Goal: Task Accomplishment & Management: Complete application form

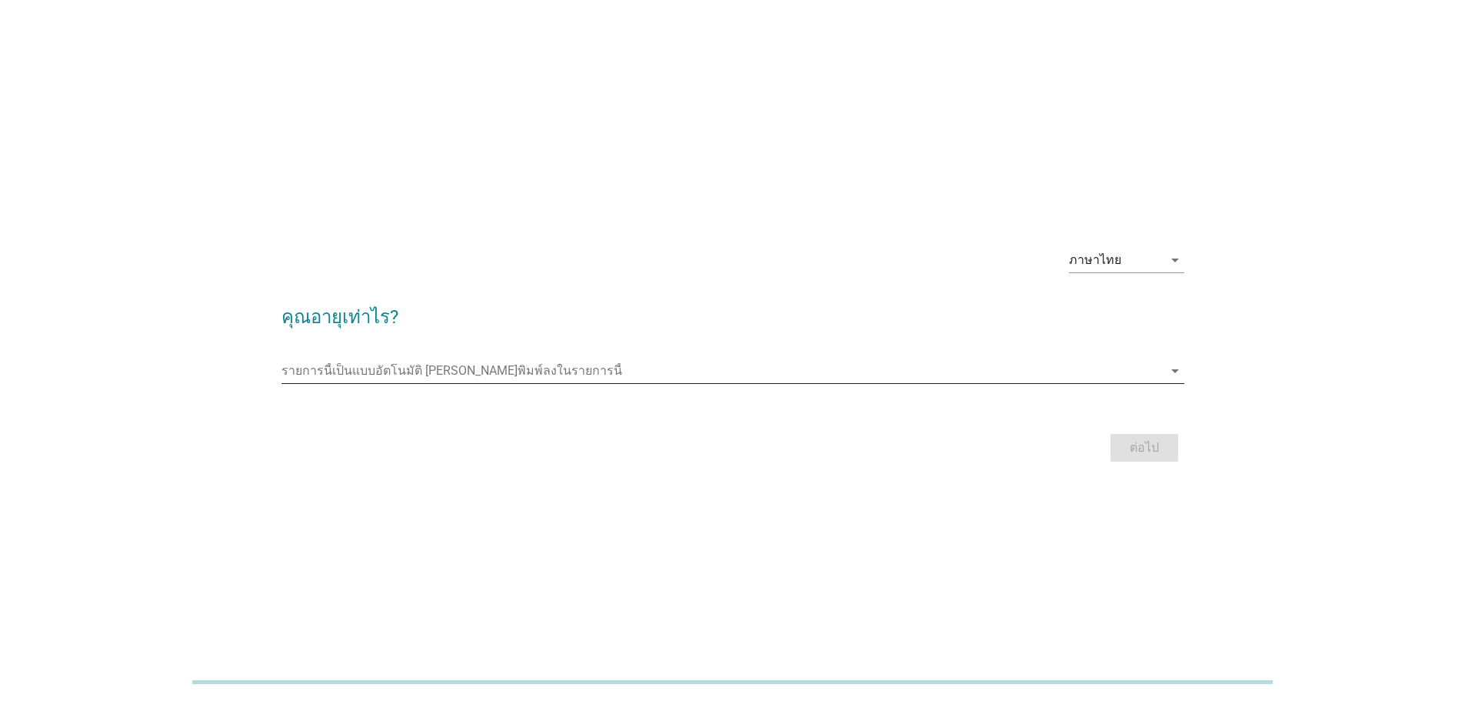
click at [644, 359] on input "รายการนี้เป็นแบบอัตโนมัติ คุณสามารถพิมพ์ลงในรายการนี้" at bounding box center [721, 370] width 881 height 25
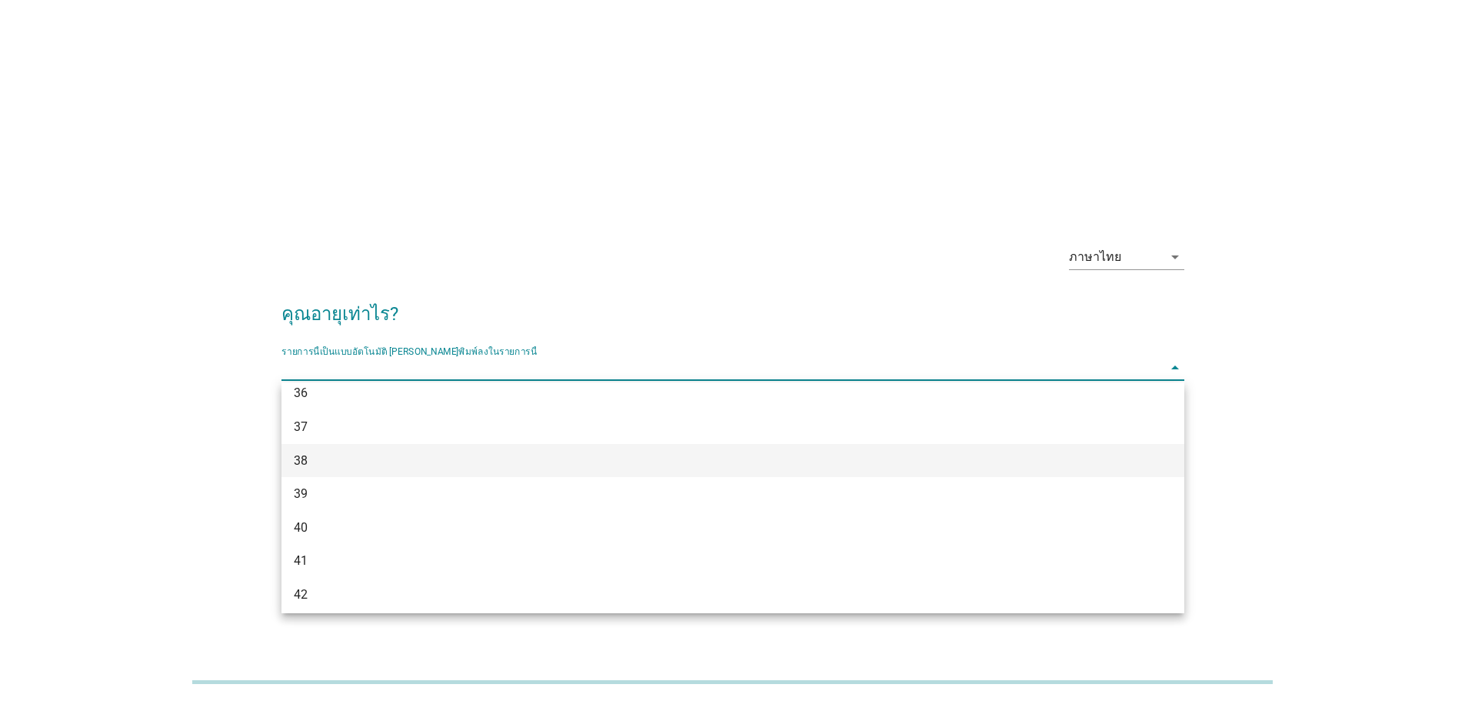
scroll to position [231, 0]
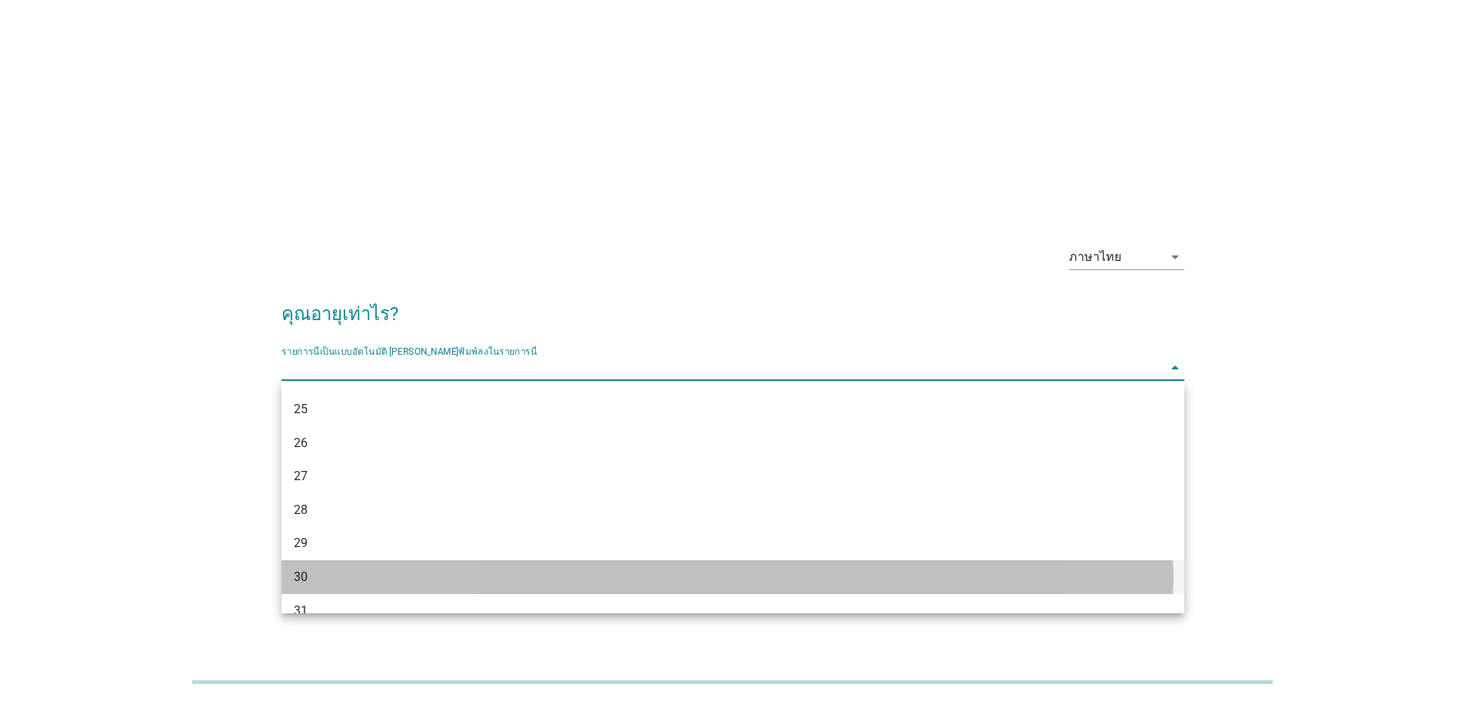
click at [408, 574] on div "30" at bounding box center [696, 577] width 805 height 18
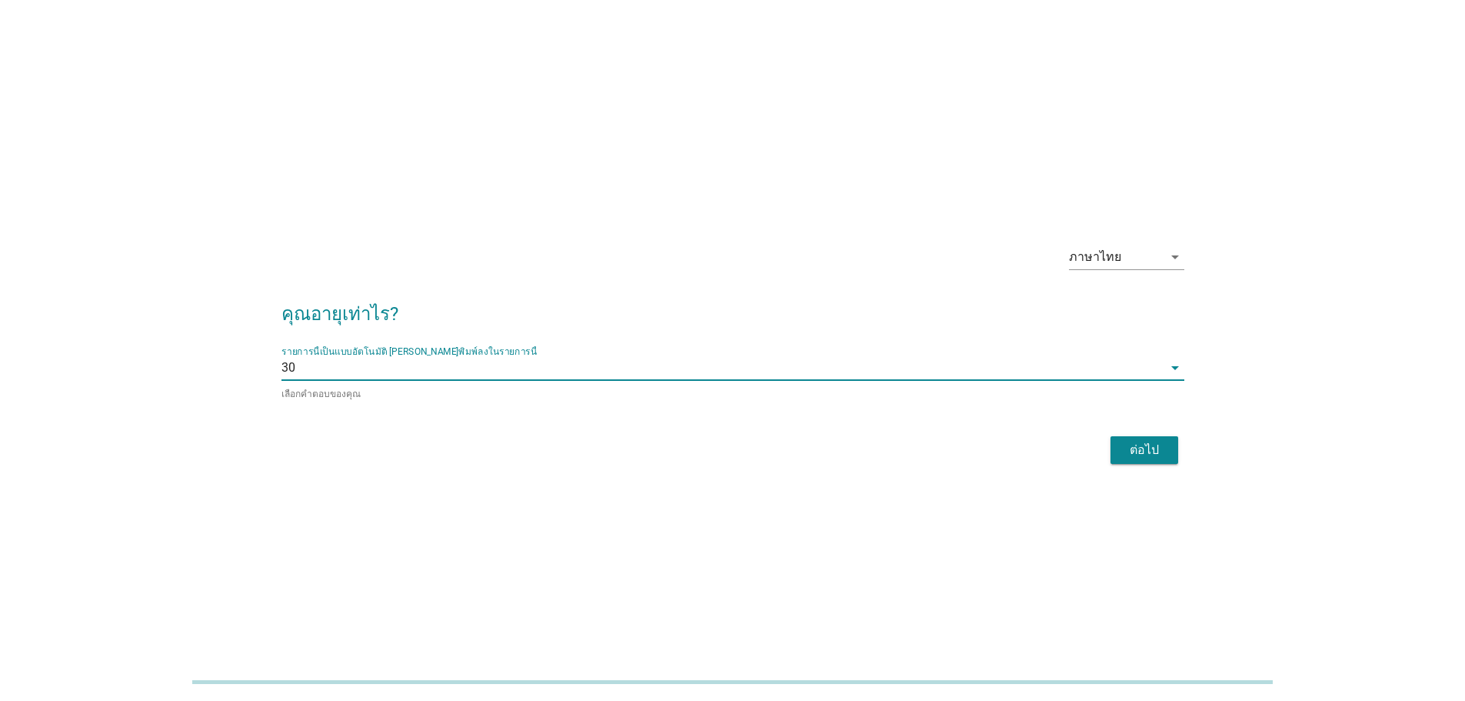
click at [1147, 441] on div "ต่อไป" at bounding box center [1144, 450] width 43 height 18
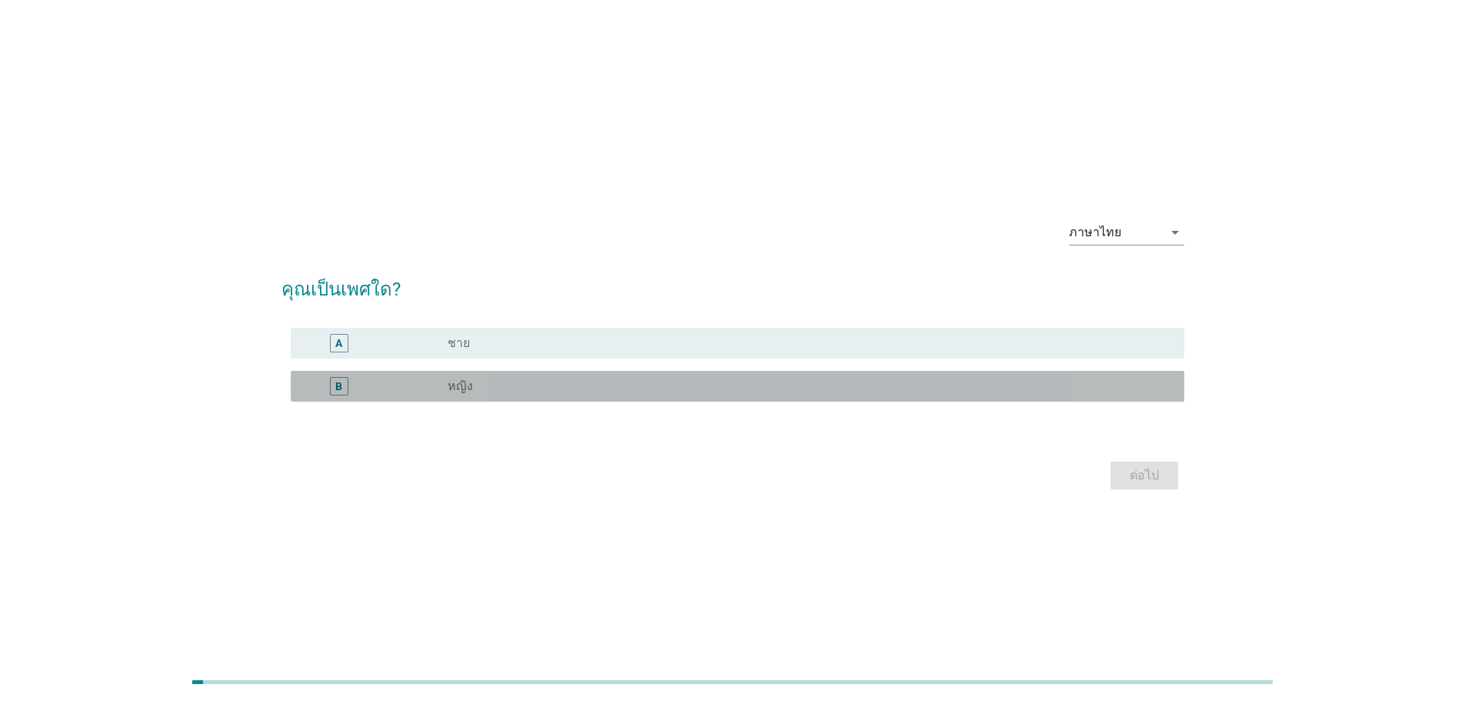
click at [608, 390] on div "radio_button_unchecked หญิง" at bounding box center [804, 385] width 712 height 15
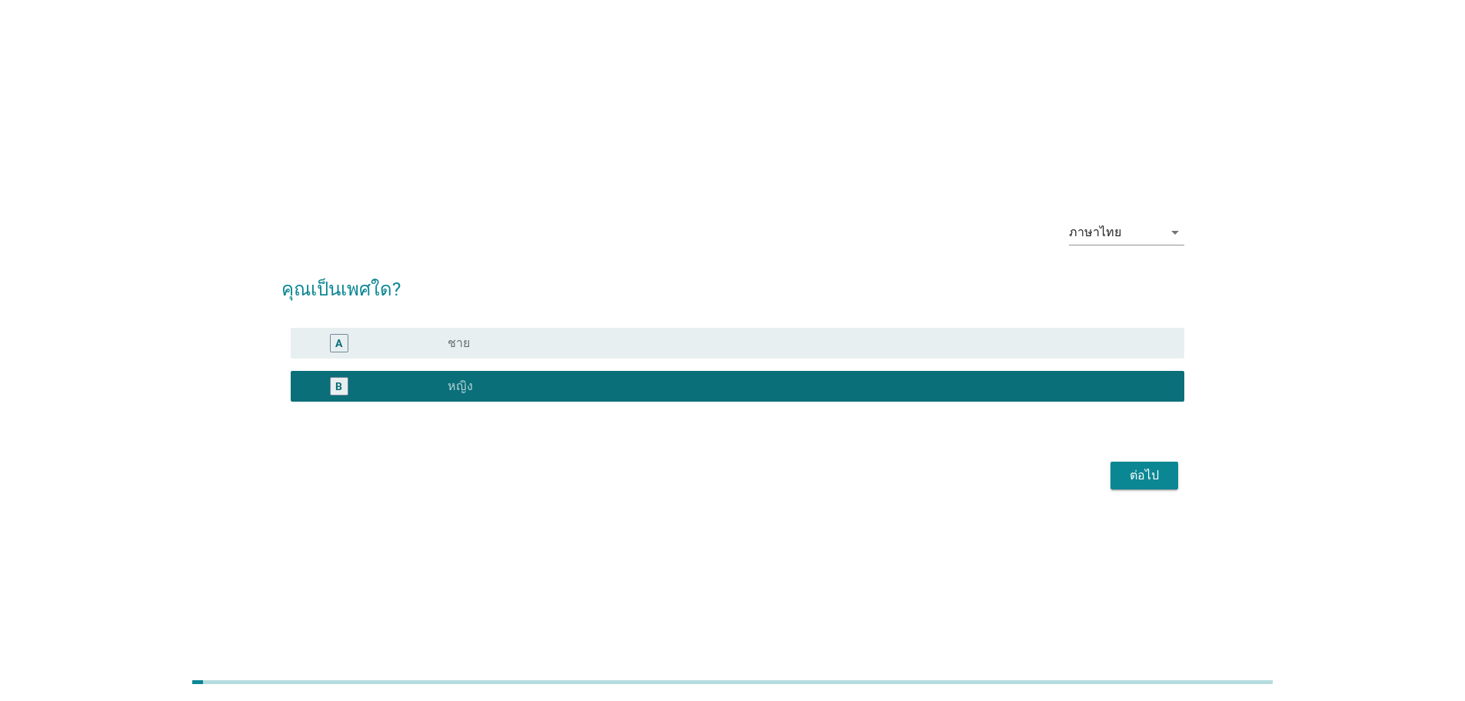
click at [1142, 466] on div "ต่อไป" at bounding box center [1144, 475] width 43 height 18
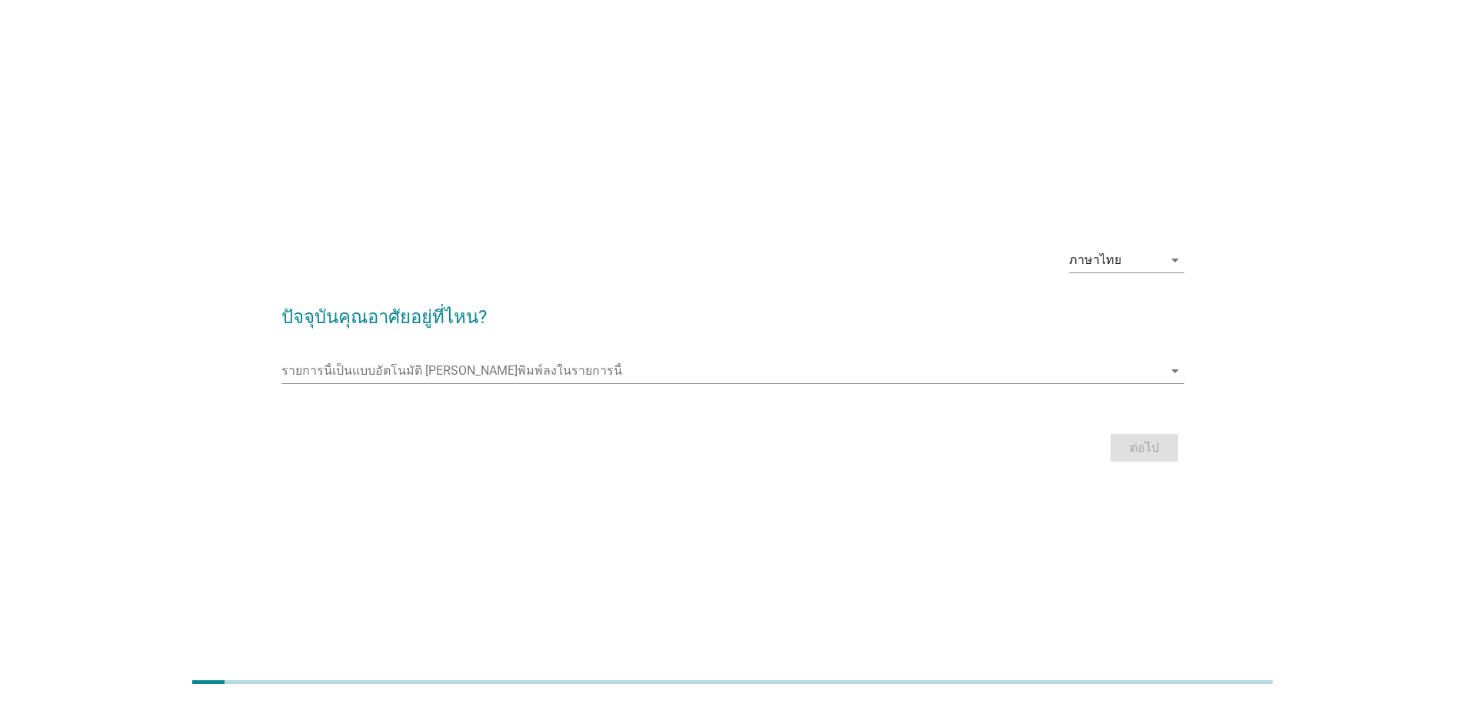
click at [573, 352] on div "รายการนี้เป็นแบบอัตโนมัติ [PERSON_NAME]พิมพ์ลงในรายการนี้ arrow_drop_down" at bounding box center [732, 373] width 903 height 49
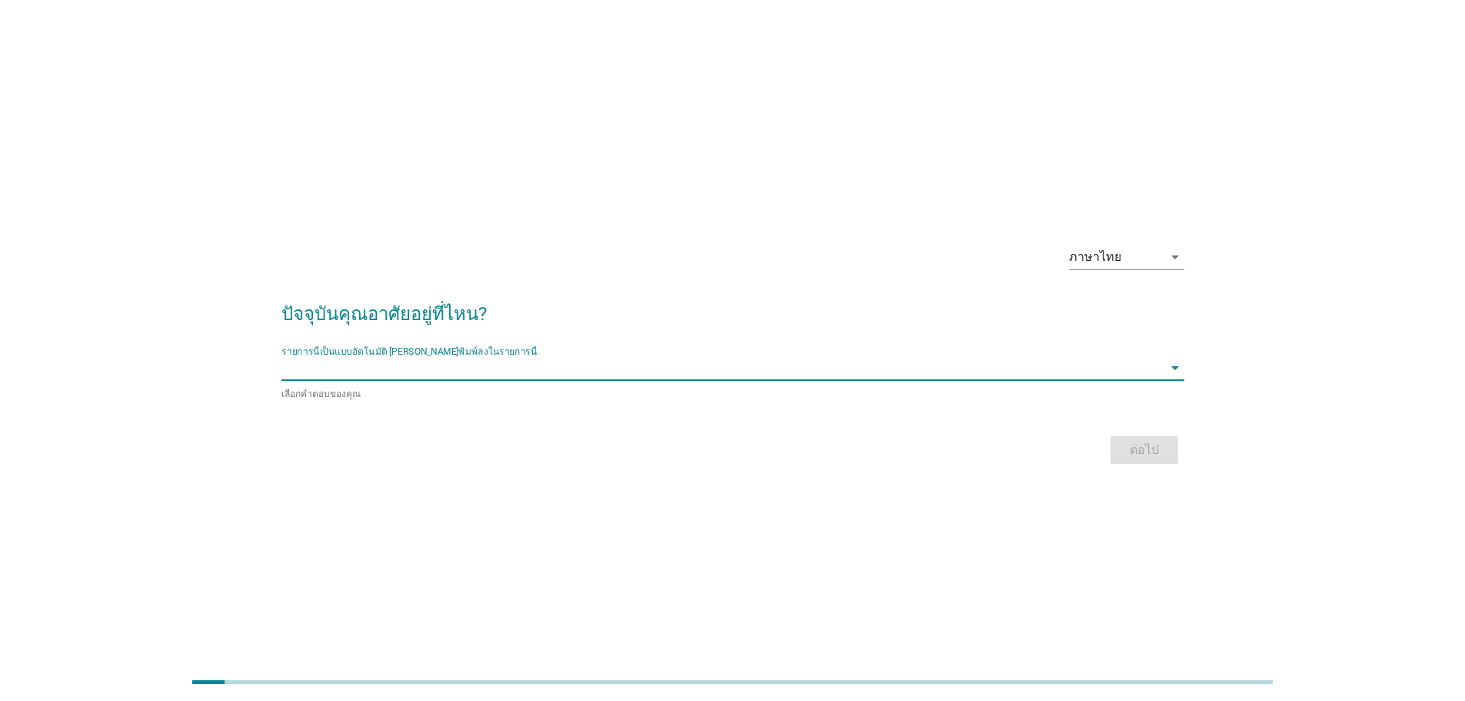
click at [558, 362] on input "รายการนี้เป็นแบบอัตโนมัติ คุณสามารถพิมพ์ลงในรายการนี้" at bounding box center [721, 367] width 881 height 25
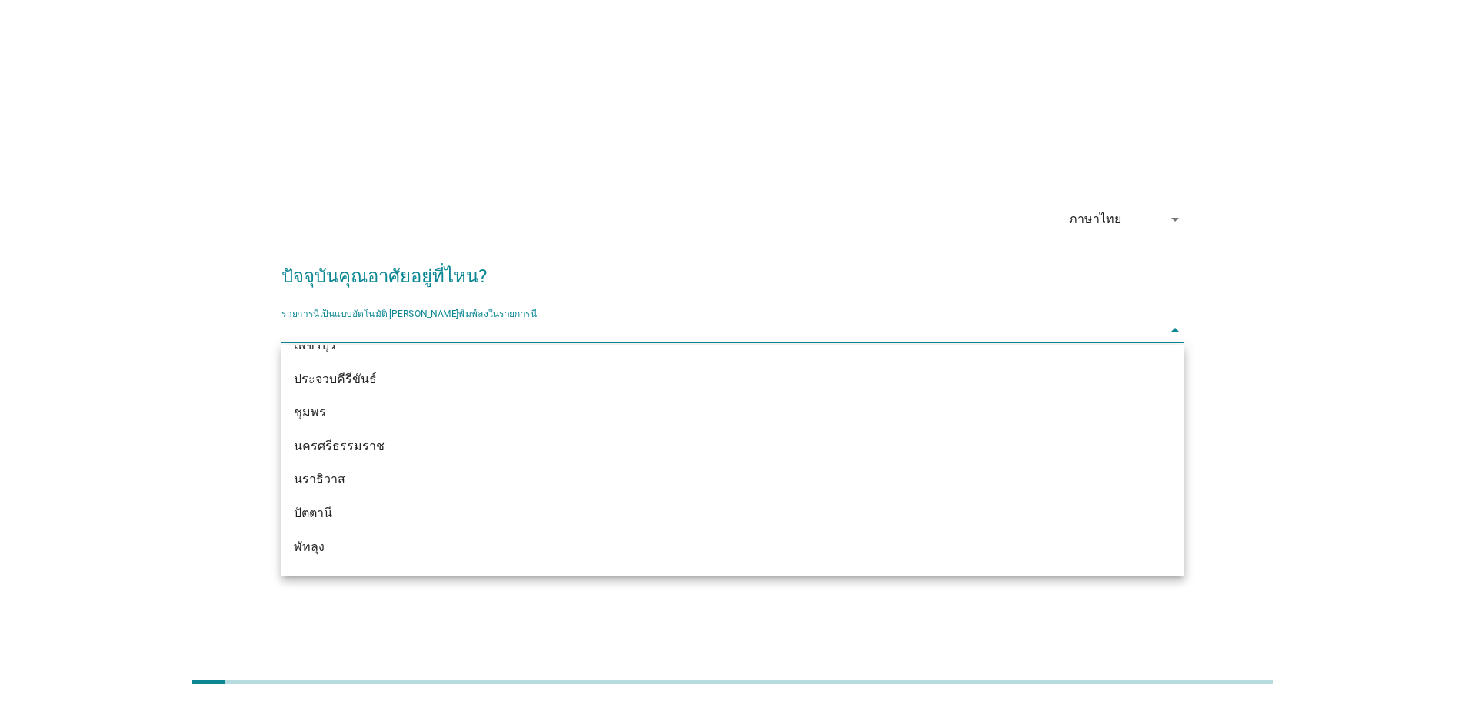
scroll to position [2298, 0]
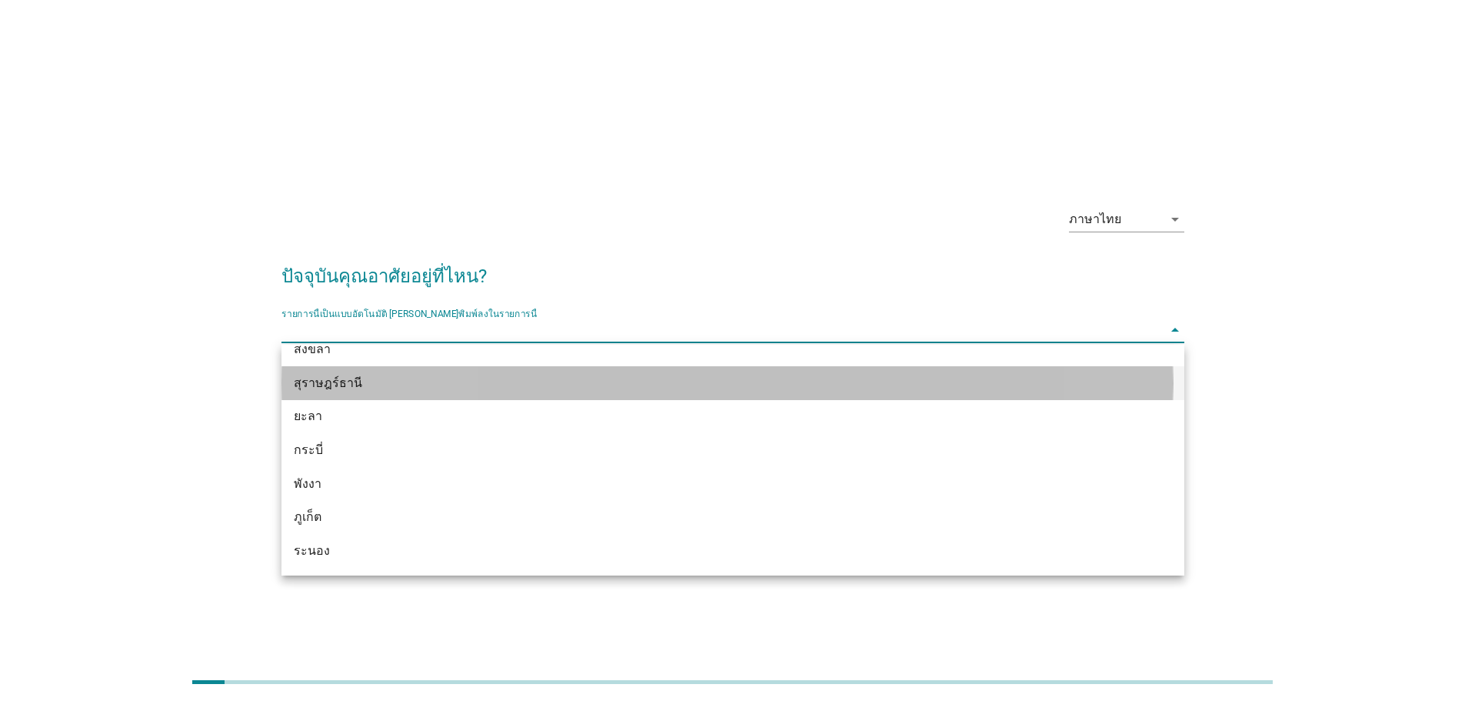
click at [464, 388] on div "สุราษฎร์ธานี" at bounding box center [696, 383] width 805 height 18
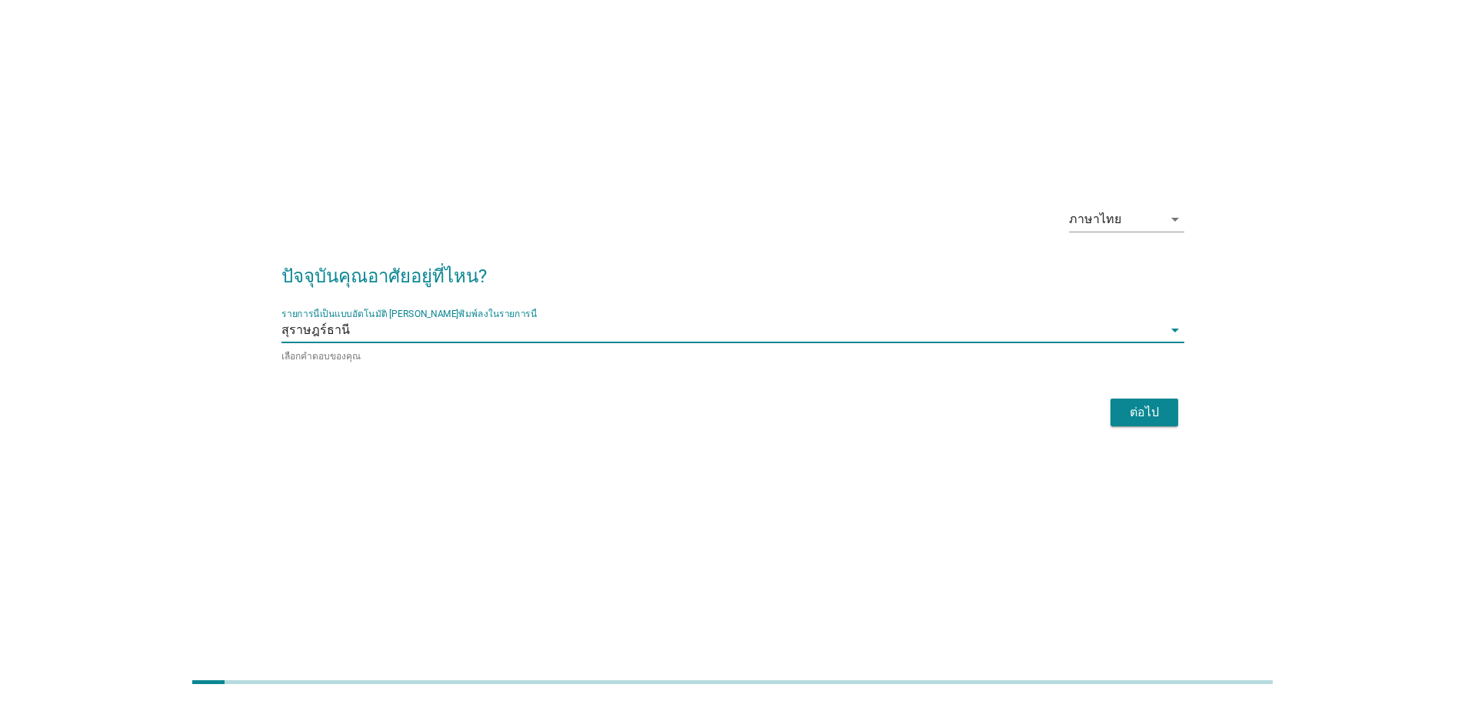
click at [1150, 409] on div "ต่อไป" at bounding box center [1144, 412] width 43 height 18
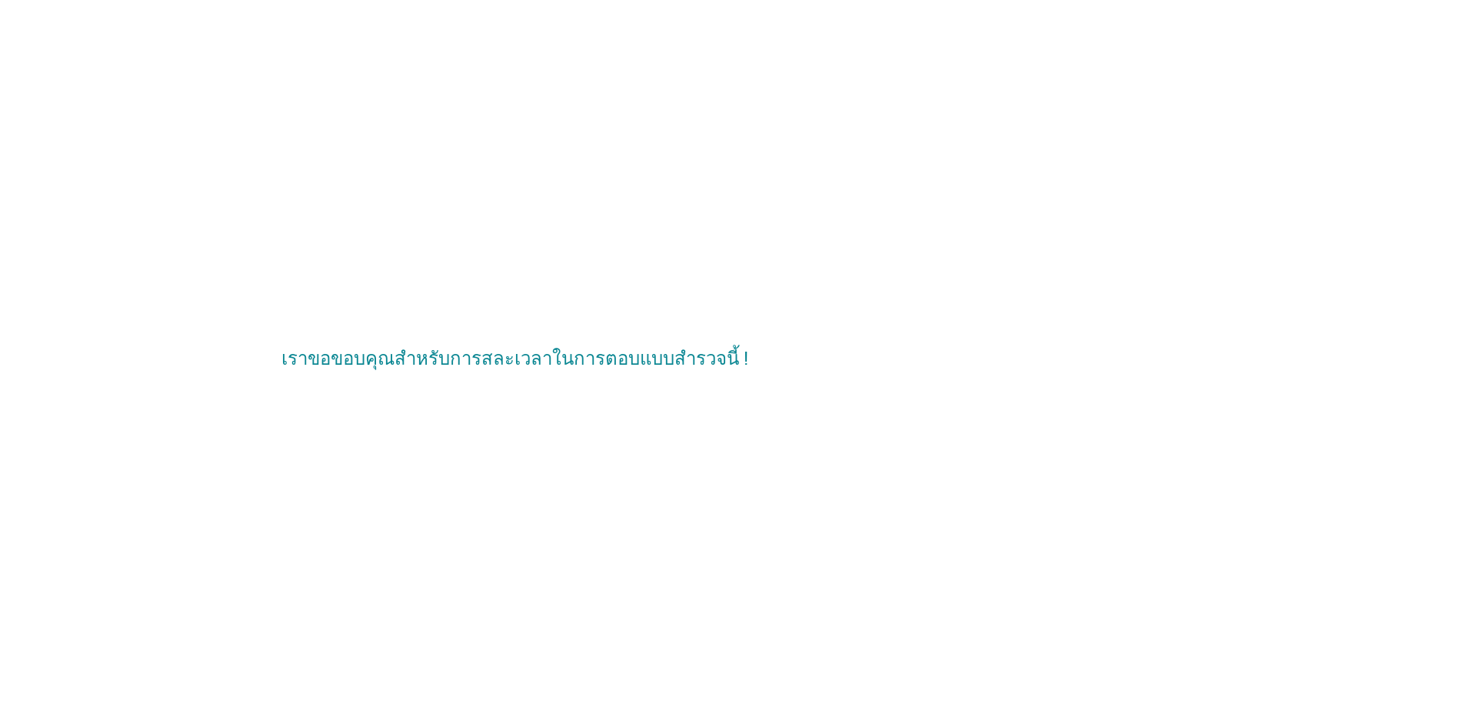
scroll to position [0, 0]
